Goal: Contribute content: Add original content to the website for others to see

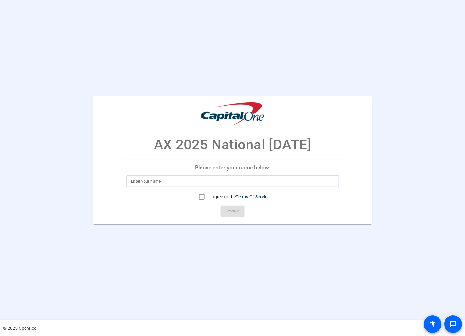
click at [160, 180] on input at bounding box center [232, 182] width 203 height 8
type input "t"
type input "[PERSON_NAME]"
click at [202, 198] on input "I agree to the Terms Of Service" at bounding box center [201, 197] width 13 height 13
checkbox input "true"
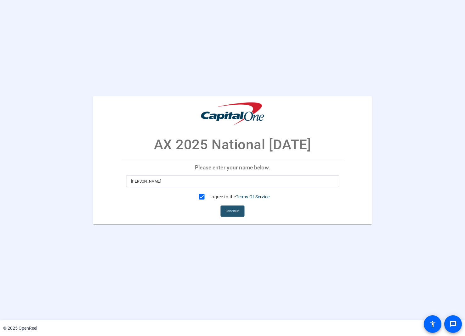
click at [226, 210] on span "Continue" at bounding box center [233, 211] width 14 height 9
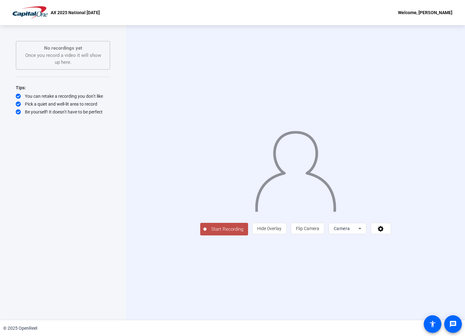
click at [361, 230] on icon at bounding box center [359, 229] width 3 height 2
click at [396, 281] on mat-option "Screen" at bounding box center [396, 280] width 38 height 13
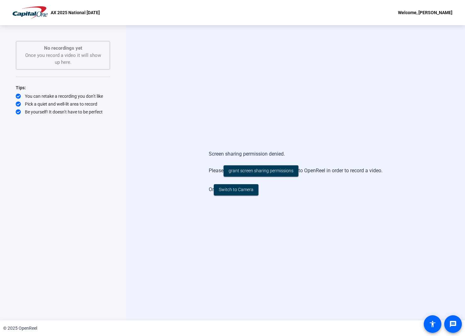
click at [204, 115] on div "Screen sharing permission denied. Please grant screen sharing permissions to Op…" at bounding box center [295, 172] width 339 height 295
click at [400, 285] on div "Screen sharing permission denied. Please grant screen sharing permissions to Op…" at bounding box center [295, 172] width 339 height 295
click at [224, 56] on div "Screen sharing permission denied. Please grant screen sharing permissions to Op…" at bounding box center [295, 172] width 339 height 295
click at [255, 169] on span "grant screen sharing permissions" at bounding box center [260, 171] width 65 height 7
click at [238, 192] on span "Switch to Camera" at bounding box center [236, 190] width 35 height 7
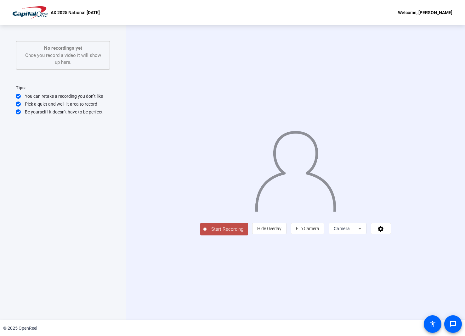
click at [363, 232] on icon at bounding box center [360, 229] width 8 height 8
click at [410, 256] on div at bounding box center [232, 168] width 465 height 336
click at [383, 232] on icon at bounding box center [380, 229] width 6 height 6
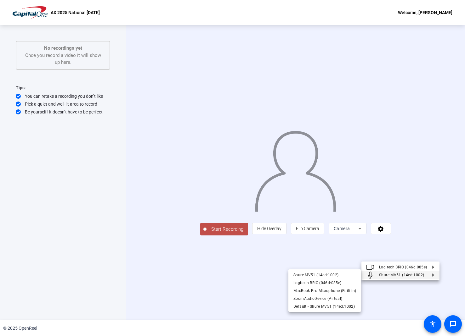
click at [222, 299] on div at bounding box center [232, 168] width 465 height 336
